Goal: Transaction & Acquisition: Subscribe to service/newsletter

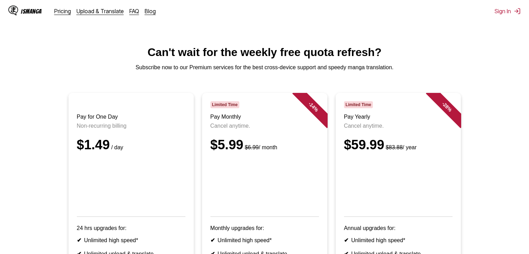
click at [467, 126] on ul "Pay for One Day Non-recurring billing $1.49 / day 24 hrs upgrades for: ✔ Unlimi…" at bounding box center [265, 221] width 518 height 256
click at [133, 14] on link "FAQ" at bounding box center [134, 11] width 10 height 7
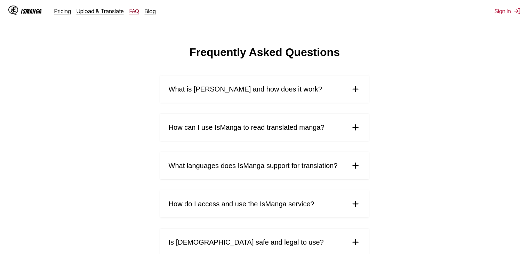
click at [132, 11] on link "FAQ" at bounding box center [134, 11] width 10 height 7
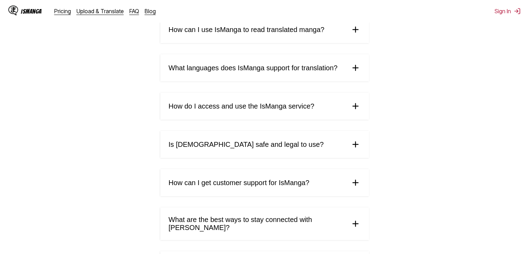
scroll to position [12, 0]
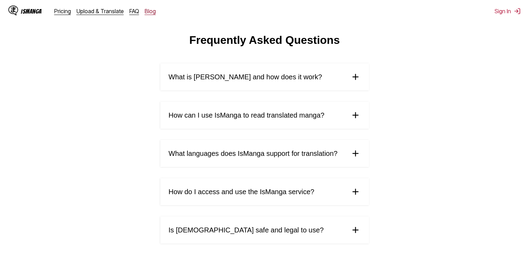
click at [148, 13] on link "Blog" at bounding box center [150, 11] width 11 height 7
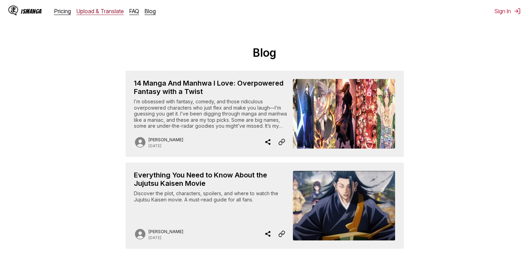
click at [86, 12] on link "Upload & Translate" at bounding box center [100, 11] width 47 height 7
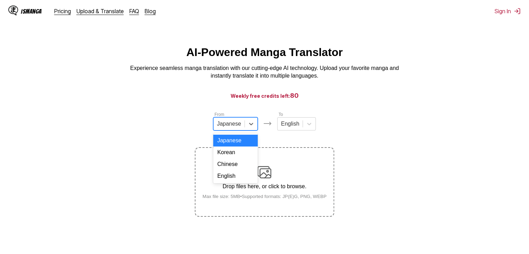
click at [231, 128] on div at bounding box center [229, 124] width 24 height 8
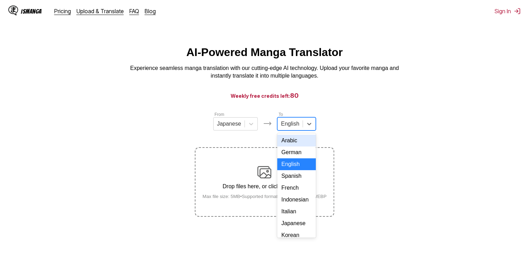
click at [285, 126] on div at bounding box center [290, 124] width 18 height 8
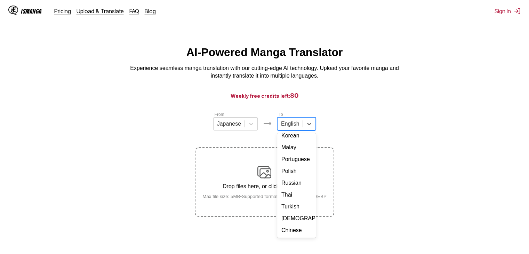
scroll to position [126, 0]
click at [303, 165] on div "Polish" at bounding box center [296, 171] width 39 height 12
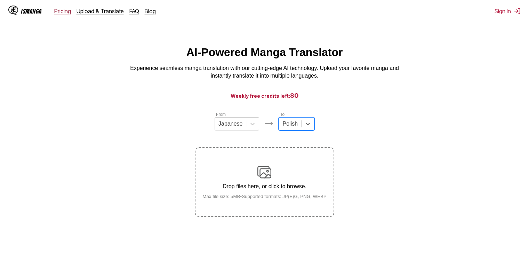
click at [58, 12] on link "Pricing" at bounding box center [62, 11] width 17 height 7
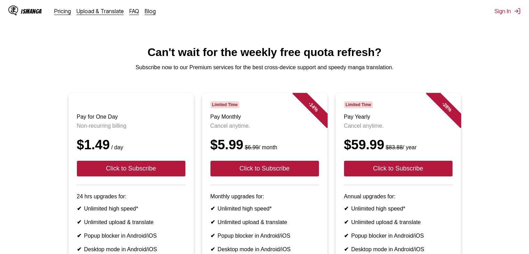
click at [58, 12] on link "Pricing" at bounding box center [62, 11] width 17 height 7
